Goal: Task Accomplishment & Management: Manage account settings

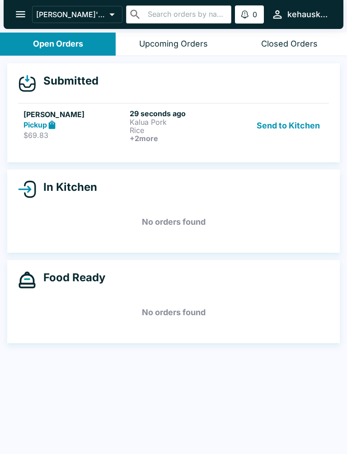
click at [171, 130] on p "Rice" at bounding box center [181, 130] width 103 height 8
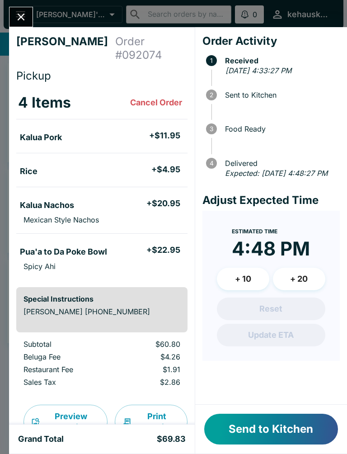
click at [267, 412] on div "Send to Kitchen" at bounding box center [271, 429] width 152 height 49
click at [267, 411] on div "Send to Kitchen" at bounding box center [271, 429] width 152 height 49
click at [278, 437] on button "Send to Kitchen" at bounding box center [271, 429] width 134 height 31
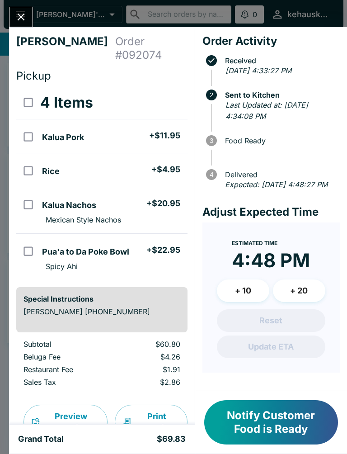
click at [293, 419] on button "Notify Customer Food is Ready" at bounding box center [271, 422] width 134 height 44
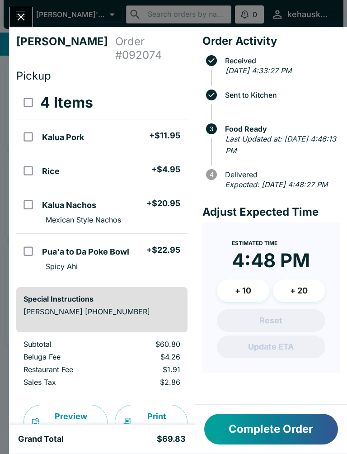
click at [295, 442] on button "Complete Order" at bounding box center [271, 429] width 134 height 31
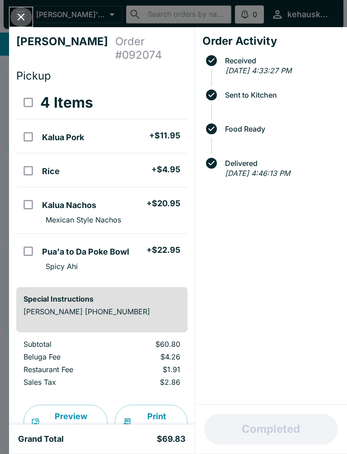
click at [15, 19] on icon "Close" at bounding box center [21, 17] width 12 height 12
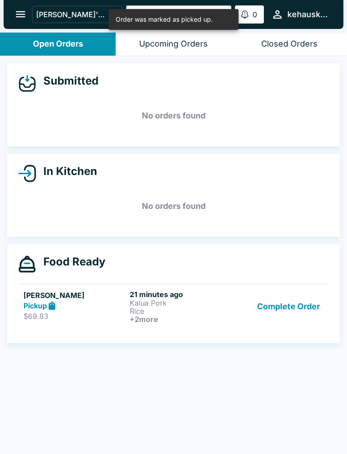
click at [173, 311] on p "Rice" at bounding box center [181, 311] width 103 height 8
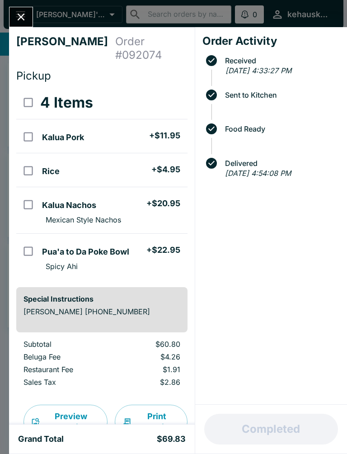
scroll to position [0, 0]
click at [11, 6] on div "[PERSON_NAME] Order # 092074 Pickup 4 Items Kalua Pork + $11.95 Rice + $4.95 Ka…" at bounding box center [173, 227] width 347 height 454
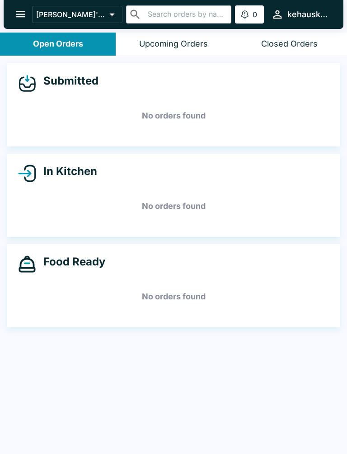
click at [199, 314] on div "Food Ready No orders found" at bounding box center [173, 285] width 333 height 83
click at [89, 396] on div "Submitted No orders found In Kitchen No orders found Food Ready No orders found" at bounding box center [173, 256] width 347 height 400
click at [254, 406] on div "Submitted No orders found In Kitchen No orders found Food Ready No orders found" at bounding box center [173, 256] width 347 height 400
click at [148, 431] on div "Submitted No orders found In Kitchen No orders found Food Ready No orders found" at bounding box center [173, 256] width 347 height 400
click at [159, 445] on div "Submitted No orders found In Kitchen No orders found Food Ready No orders found" at bounding box center [173, 256] width 347 height 400
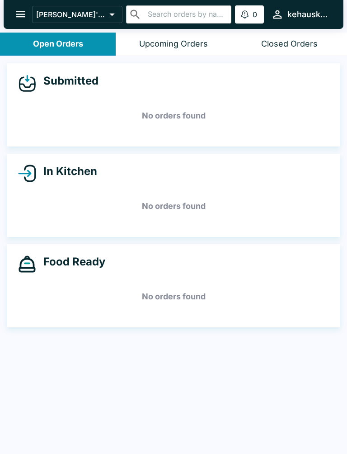
click at [144, 438] on div "Submitted No orders found In Kitchen No orders found Food Ready No orders found" at bounding box center [173, 256] width 347 height 400
